Goal: Transaction & Acquisition: Book appointment/travel/reservation

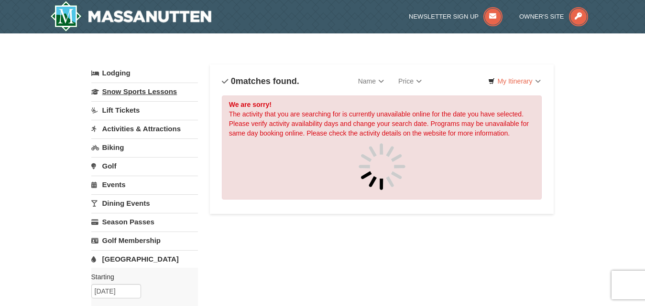
click at [113, 95] on link "Snow Sports Lessons" at bounding box center [144, 92] width 107 height 18
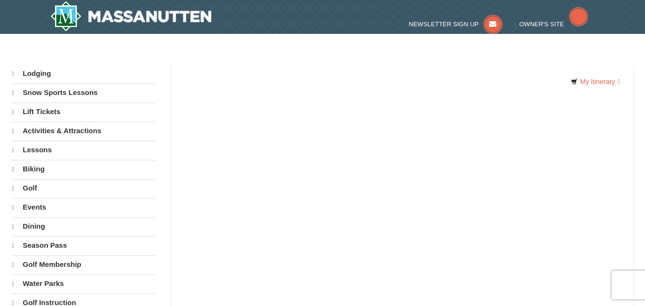
select select "10"
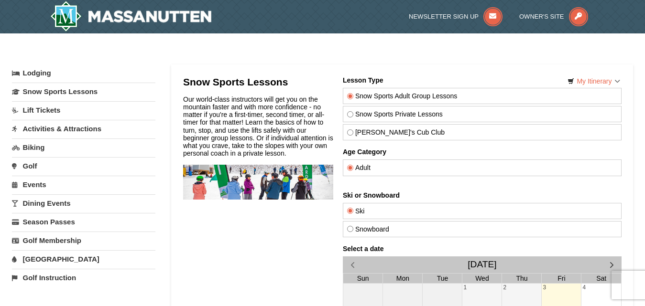
click at [49, 132] on link "Activities & Attractions" at bounding box center [83, 129] width 143 height 18
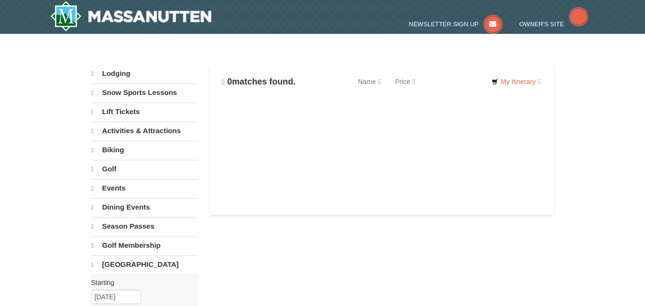
select select "10"
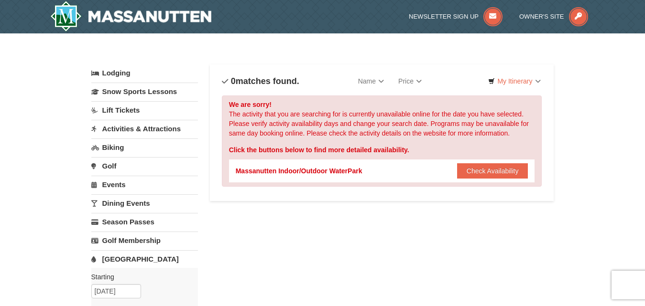
click at [126, 184] on link "Events" at bounding box center [144, 185] width 107 height 18
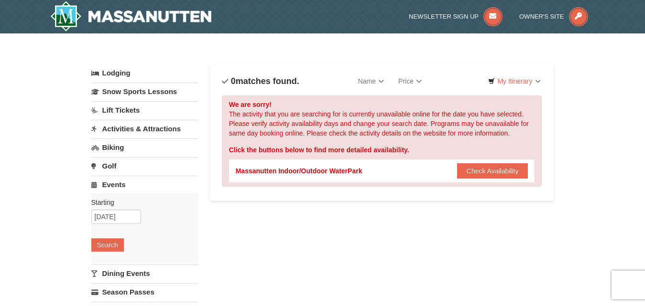
click at [126, 128] on link "Activities & Attractions" at bounding box center [144, 129] width 107 height 18
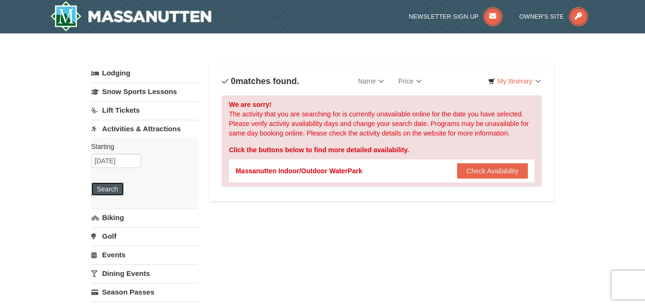
click at [109, 187] on button "Search" at bounding box center [107, 189] width 32 height 13
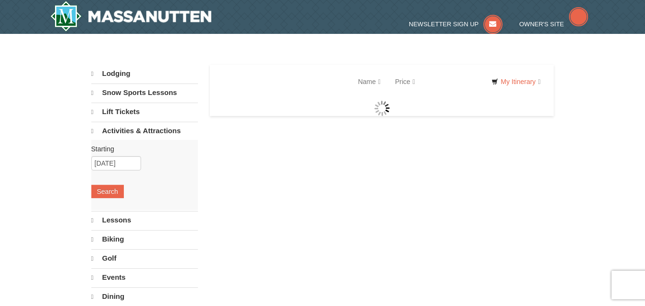
select select "10"
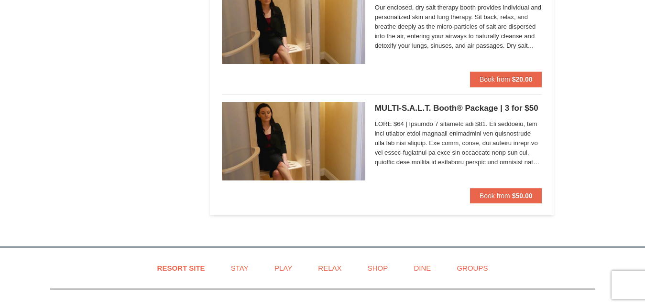
scroll to position [1855, 0]
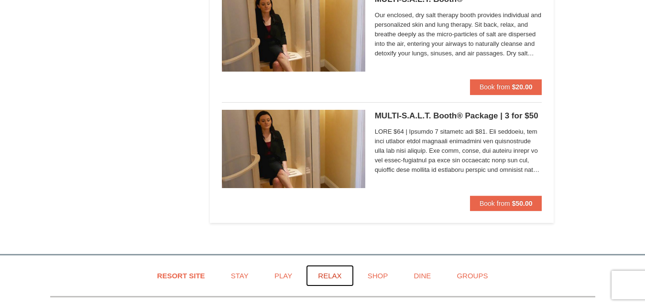
click at [331, 276] on link "Relax" at bounding box center [329, 276] width 47 height 22
